Goal: Find specific page/section: Find specific page/section

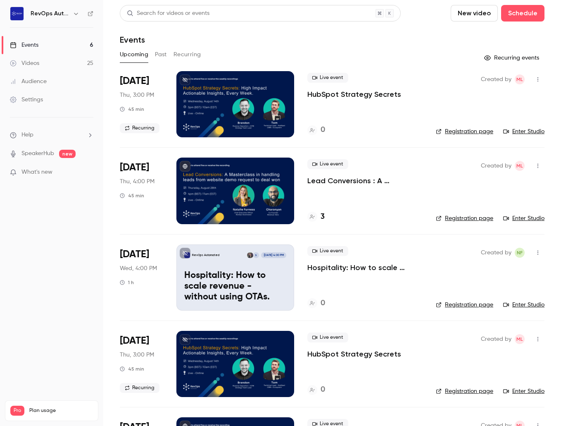
scroll to position [10, 0]
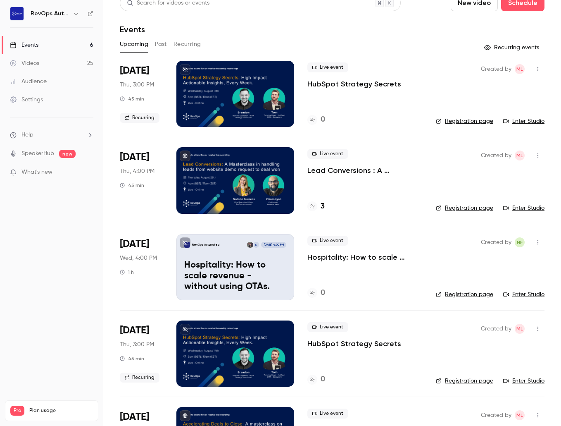
click at [324, 208] on h4 "3" at bounding box center [323, 206] width 4 height 11
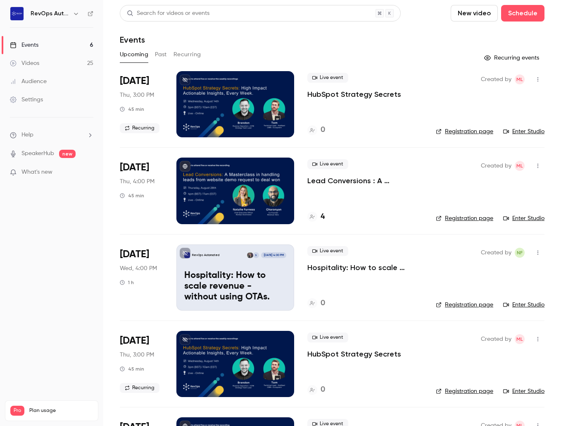
click at [17, 405] on span "Pro" at bounding box center [17, 410] width 14 height 10
click at [76, 16] on icon "button" at bounding box center [76, 13] width 7 height 7
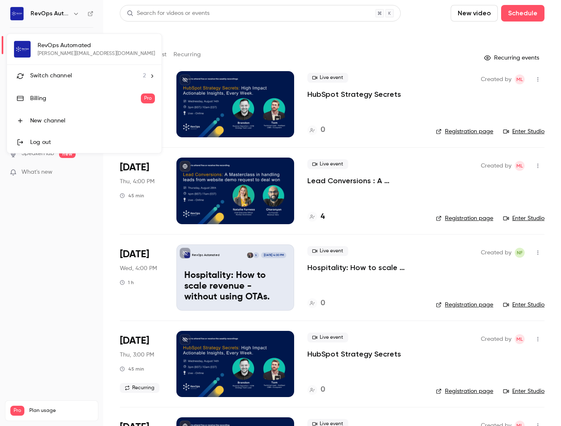
click at [64, 101] on div "Billing" at bounding box center [85, 98] width 111 height 8
